Goal: Check status

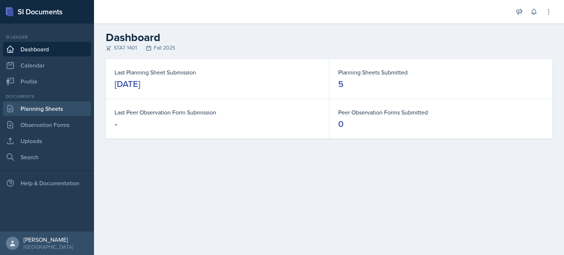
click at [67, 104] on link "Planning Sheets" at bounding box center [47, 108] width 88 height 15
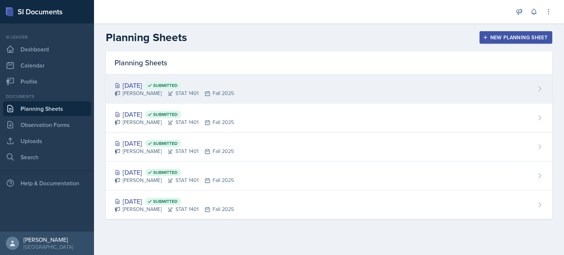
click at [131, 86] on div "[DATE] Submitted" at bounding box center [174, 85] width 119 height 10
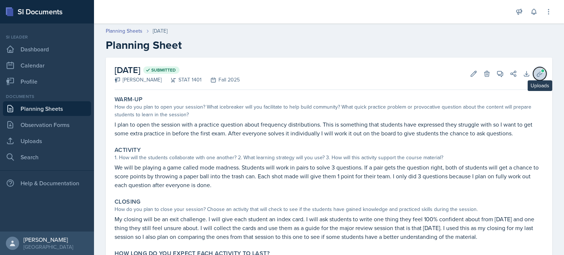
click at [540, 70] on span at bounding box center [542, 71] width 4 height 4
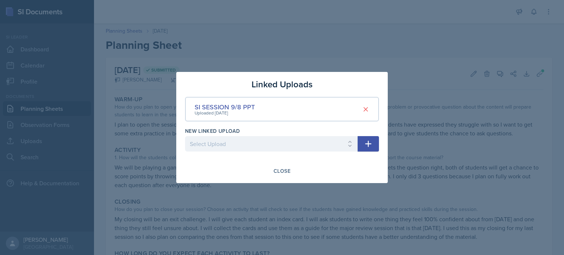
click at [372, 40] on div at bounding box center [282, 127] width 564 height 255
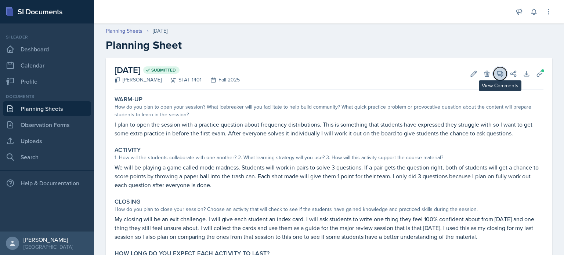
click at [496, 75] on icon at bounding box center [499, 73] width 7 height 7
